Goal: Transaction & Acquisition: Subscribe to service/newsletter

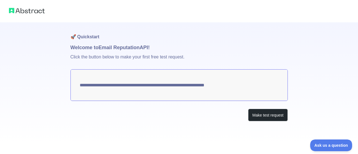
click at [84, 79] on textarea "**********" at bounding box center [180, 85] width 218 height 32
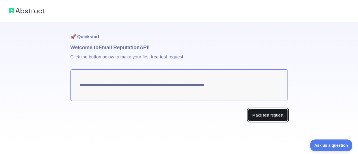
click at [272, 116] on button "Make test request" at bounding box center [267, 115] width 39 height 13
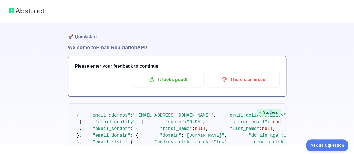
click at [272, 113] on span "Success" at bounding box center [269, 112] width 24 height 7
click at [277, 116] on div "Success { "email_address" : "[EMAIL_ADDRESS][DOMAIN_NAME]" , "email_deliverabil…" at bounding box center [177, 133] width 218 height 58
click at [235, 127] on pre "{ "email_address" : "[EMAIL_ADDRESS][DOMAIN_NAME]" , "email_deliverability" : {…" at bounding box center [177, 133] width 218 height 58
click at [327, 145] on span "Ask us a question" at bounding box center [325, 145] width 42 height 4
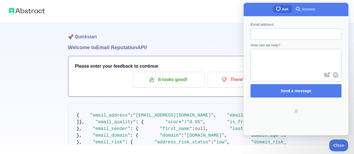
click at [313, 141] on div "🚀 Quickstart Welcome to Email Reputation API! Please enter your feedback to con…" at bounding box center [177, 92] width 354 height 184
click at [337, 142] on button "Close" at bounding box center [337, 145] width 19 height 12
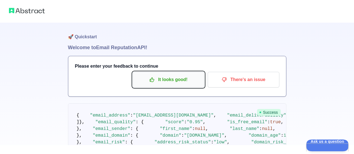
click at [170, 80] on p "It looks good!" at bounding box center [168, 80] width 63 height 10
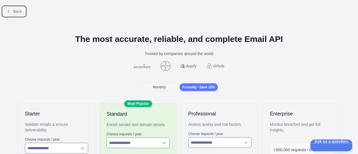
click at [7, 10] on icon at bounding box center [8, 11] width 4 height 4
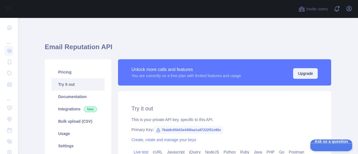
click at [306, 72] on button "Upgrade" at bounding box center [305, 73] width 25 height 11
